Goal: Task Accomplishment & Management: Manage account settings

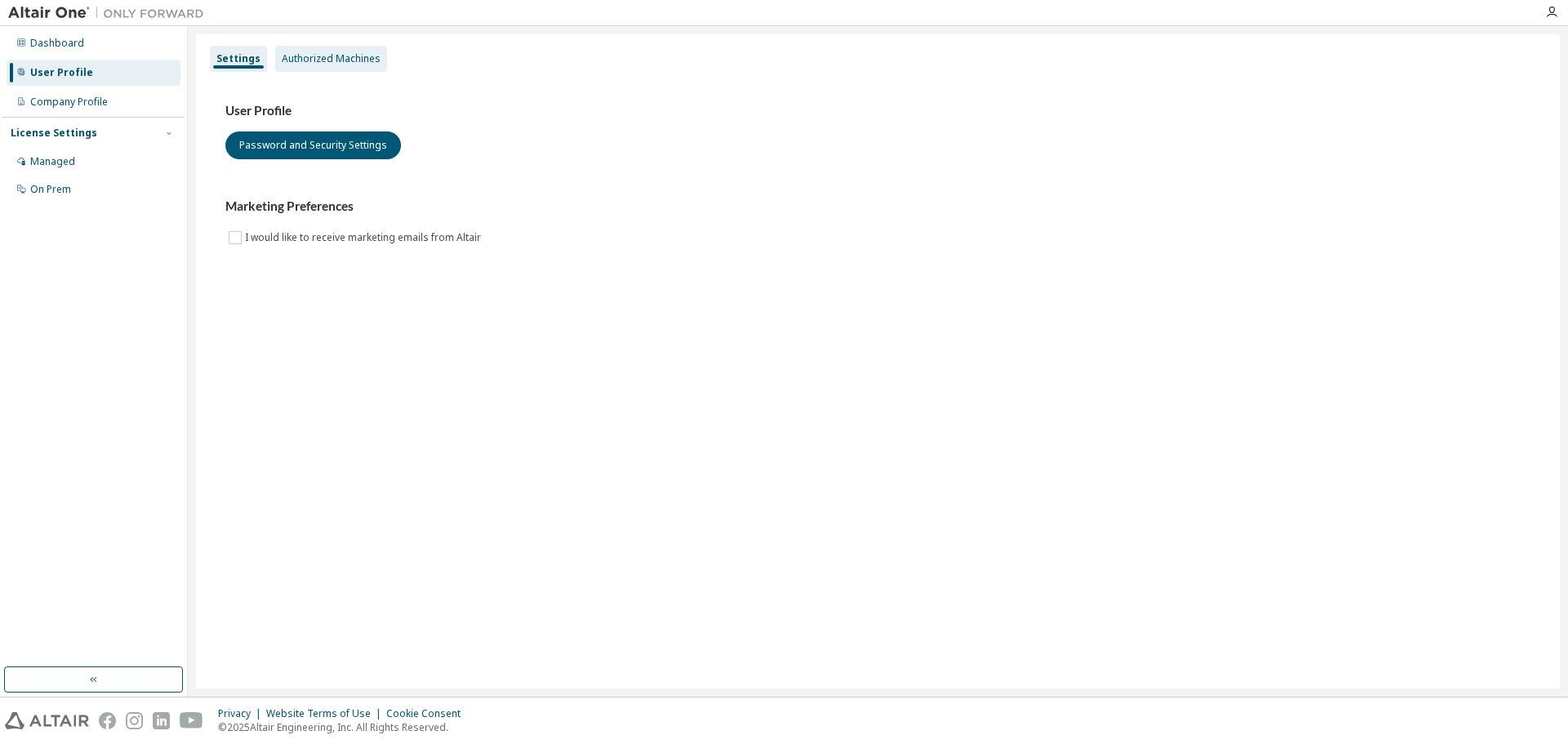
click at [332, 48] on div "Authorized Machines" at bounding box center [331, 59] width 112 height 27
